Goal: Information Seeking & Learning: Learn about a topic

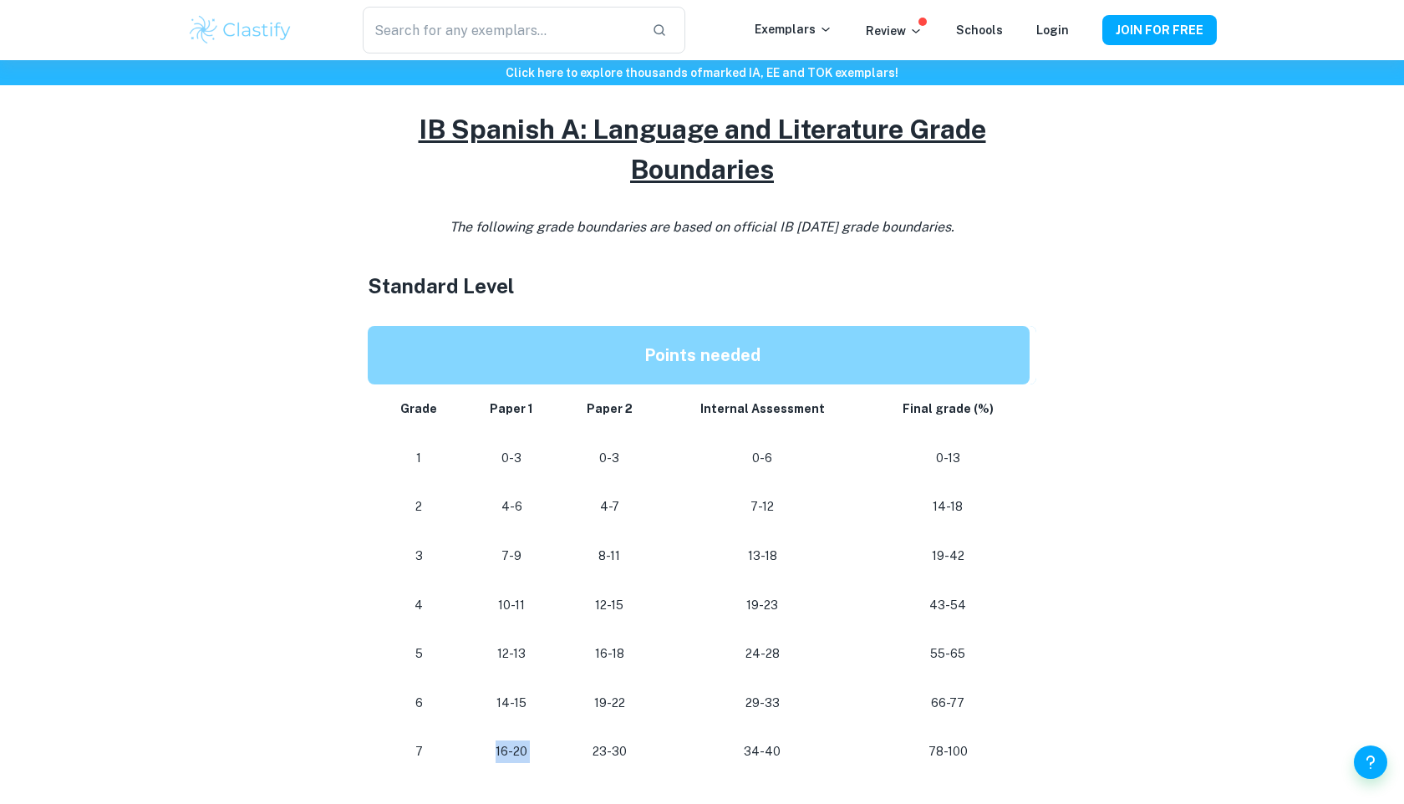
drag, startPoint x: 489, startPoint y: 755, endPoint x: 569, endPoint y: 755, distance: 80.2
click at [569, 755] on tr "[PHONE_NUMBER] [PHONE_NUMBER]" at bounding box center [702, 751] width 669 height 49
click at [569, 755] on td "23-30" at bounding box center [609, 751] width 99 height 49
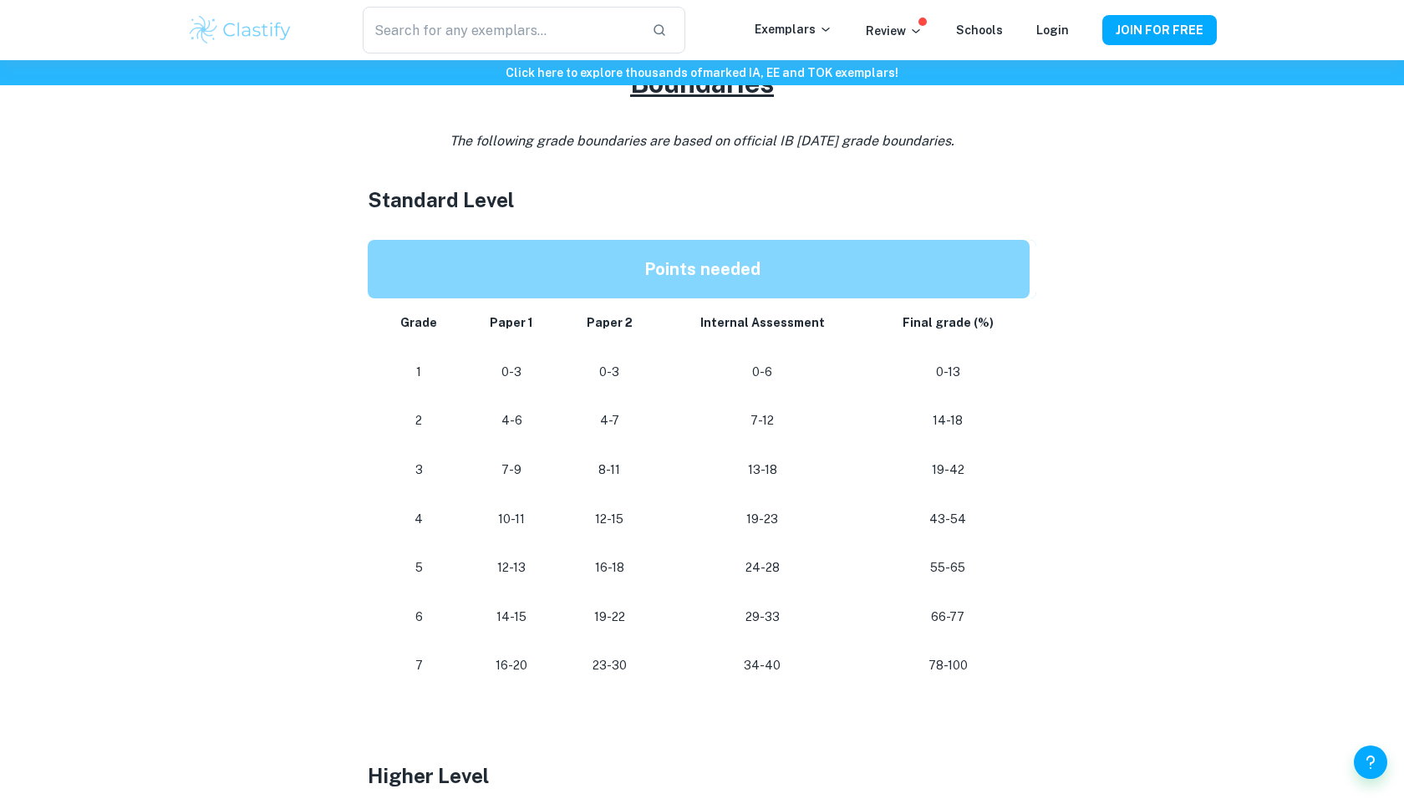
scroll to position [848, 0]
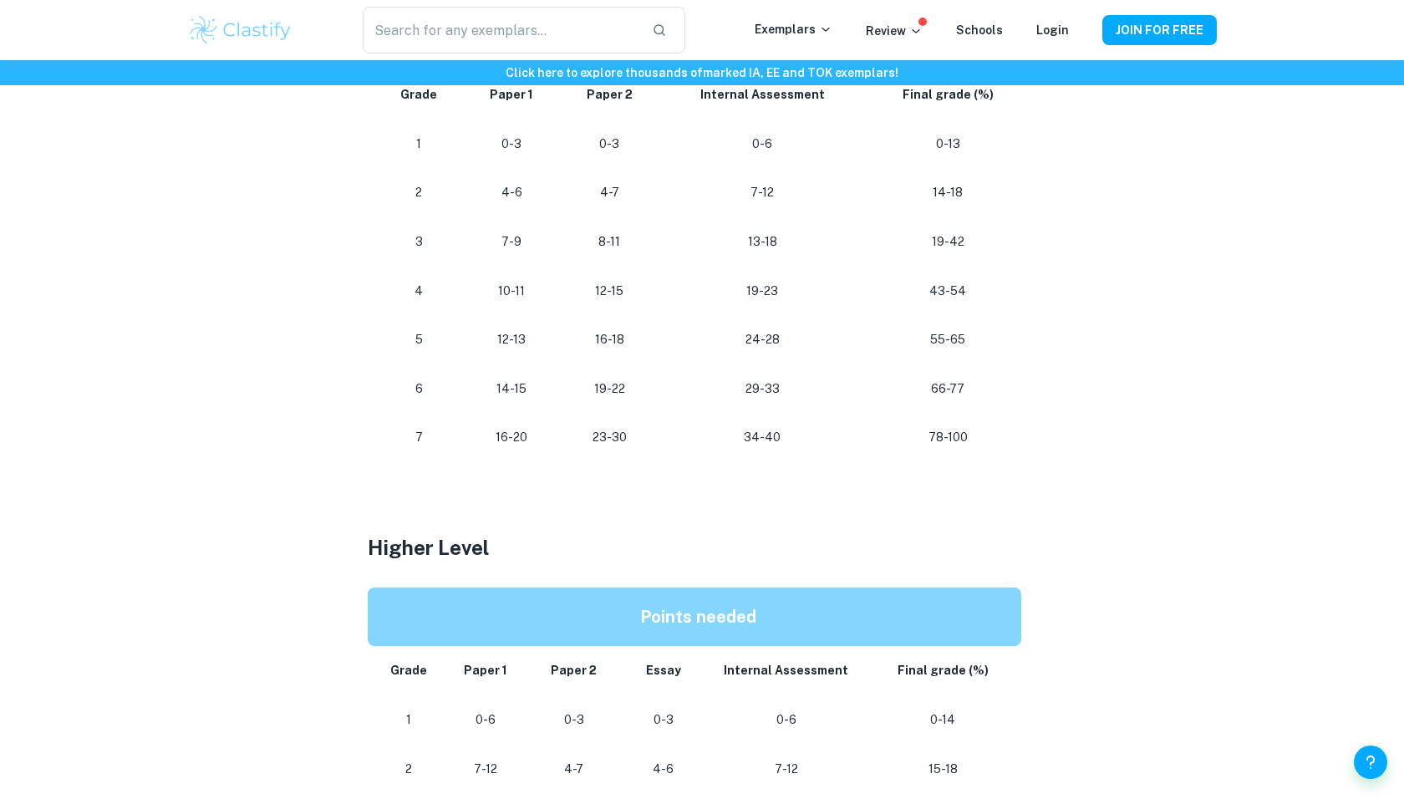
scroll to position [887, 0]
